Goal: Task Accomplishment & Management: Complete application form

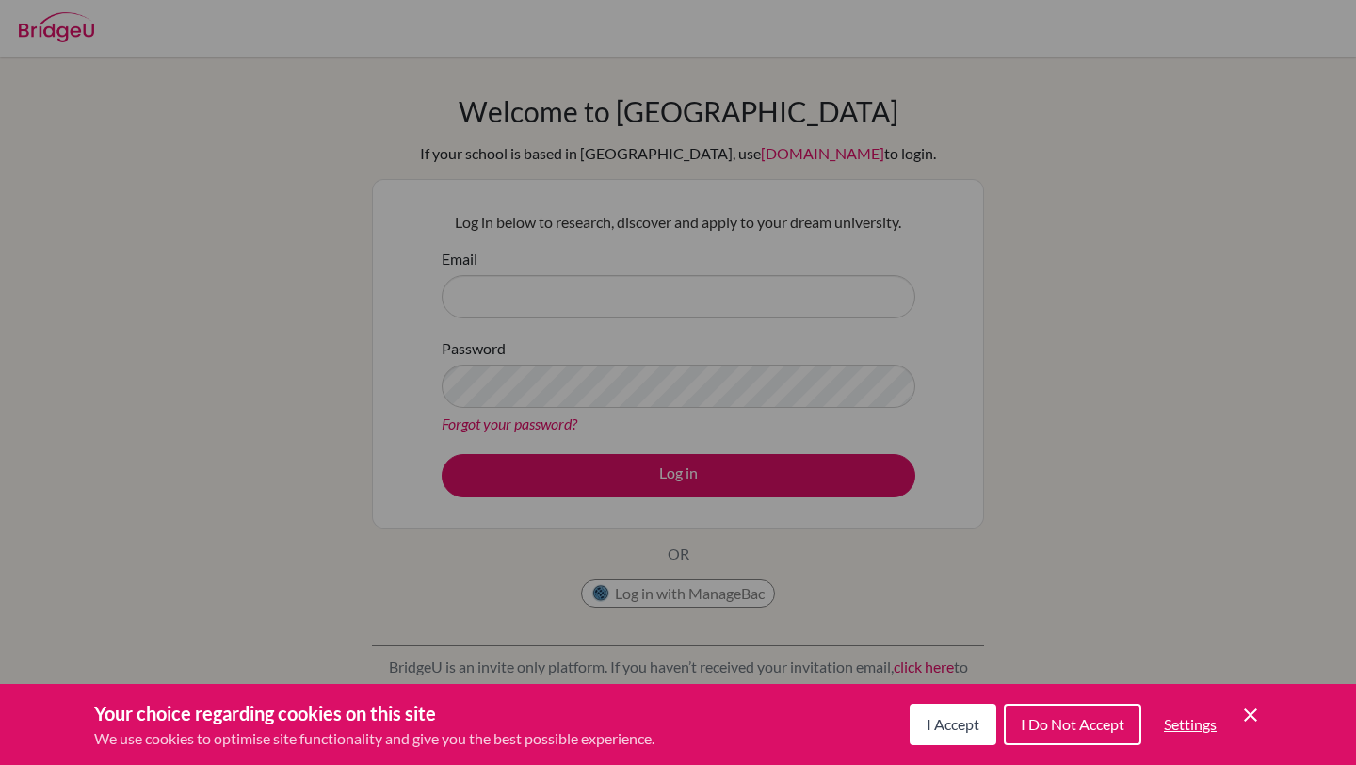
click at [689, 301] on div "Cookie Preferences" at bounding box center [678, 382] width 1356 height 765
click at [1244, 715] on icon "Cookie Control Close Icon" at bounding box center [1250, 714] width 23 height 23
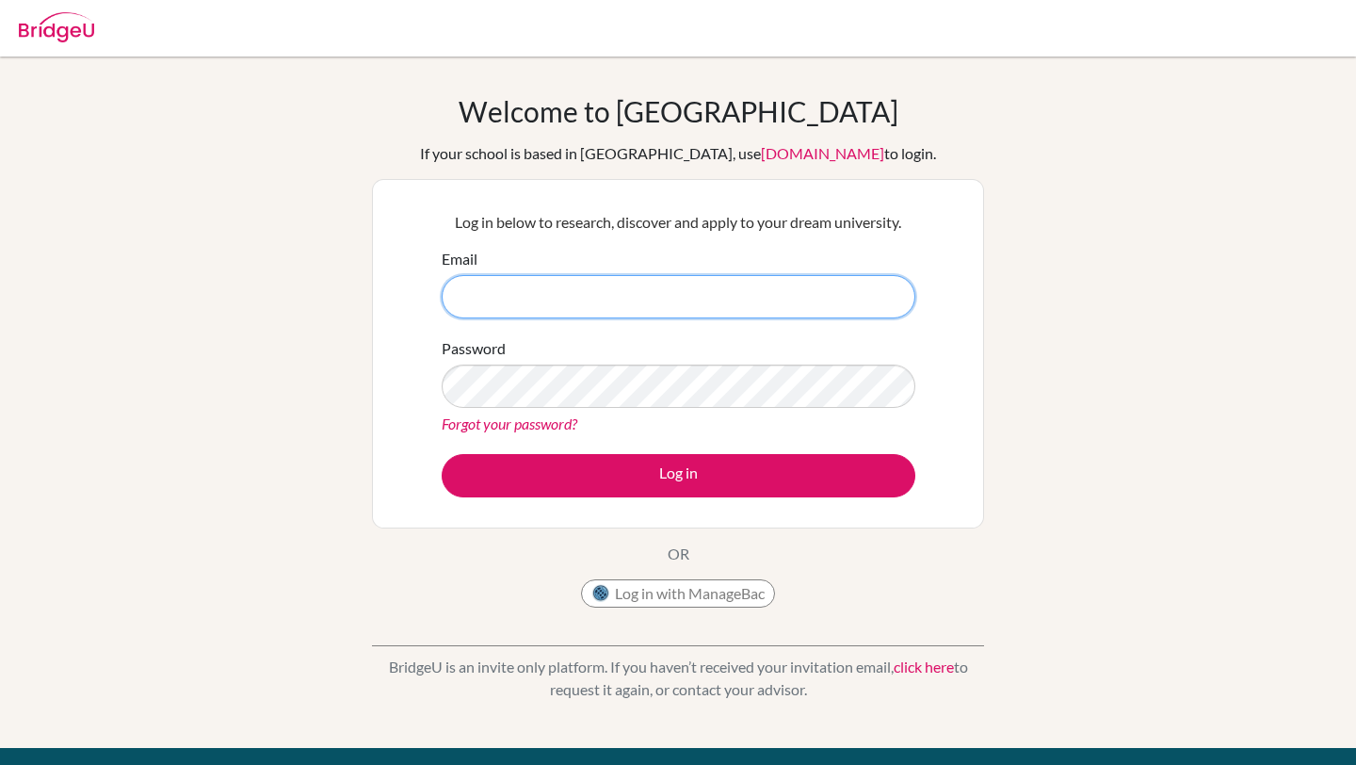
click at [556, 294] on input "Email" at bounding box center [679, 296] width 474 height 43
type input "[EMAIL_ADDRESS][DOMAIN_NAME]"
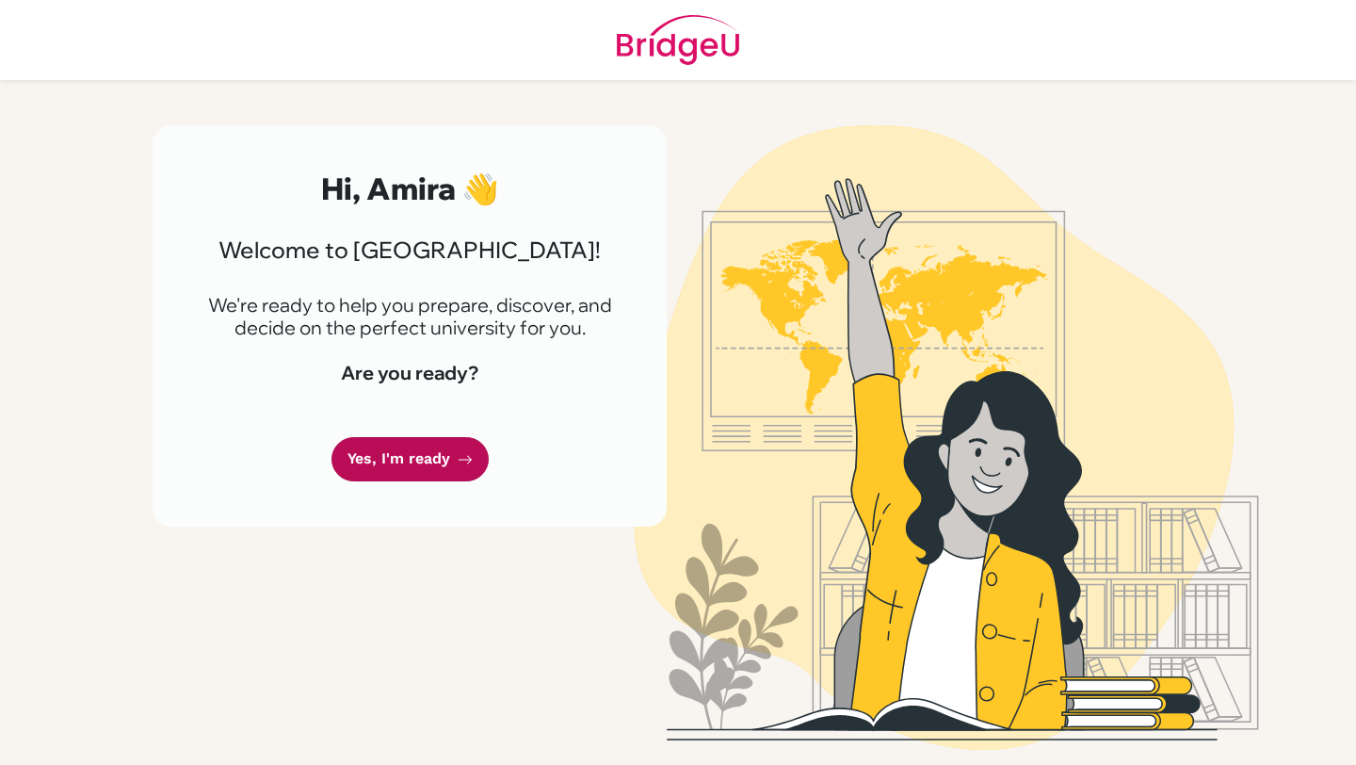
click at [379, 455] on link "Yes, I'm ready" at bounding box center [409, 459] width 157 height 44
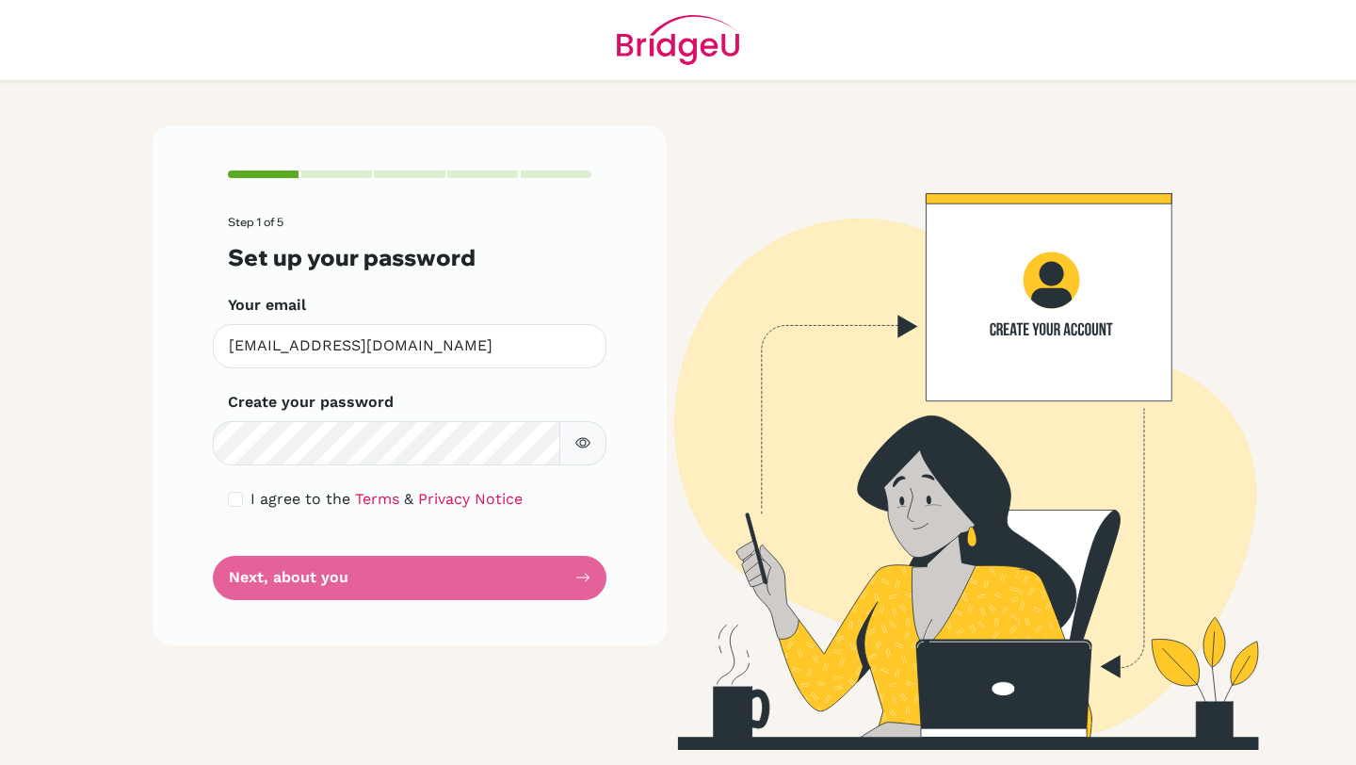
click at [376, 470] on form "Step 1 of 5 Set up your password Your email amira2027@students.tws-rak.org Inva…" at bounding box center [409, 407] width 363 height 383
click at [235, 506] on input "checkbox" at bounding box center [235, 499] width 15 height 15
checkbox input "true"
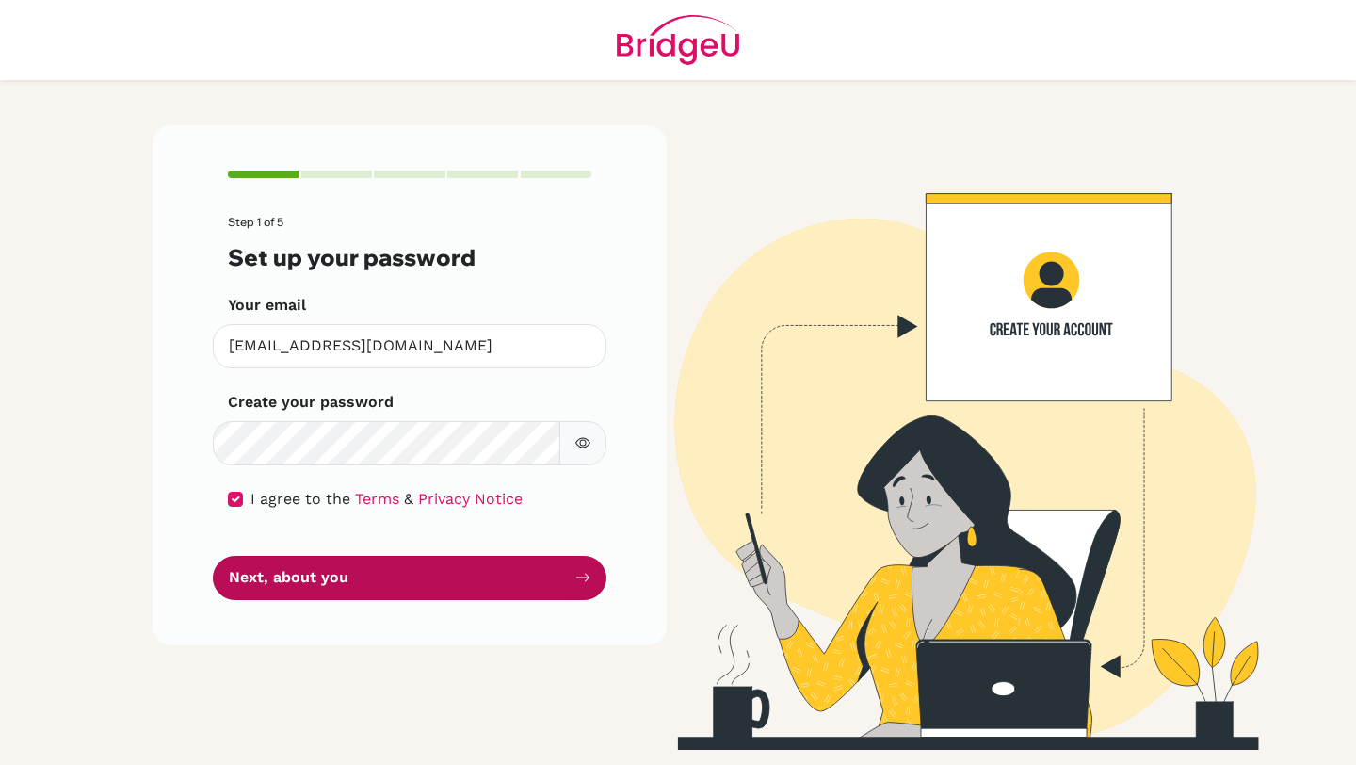
click at [311, 588] on button "Next, about you" at bounding box center [410, 578] width 394 height 44
